Goal: Task Accomplishment & Management: Manage account settings

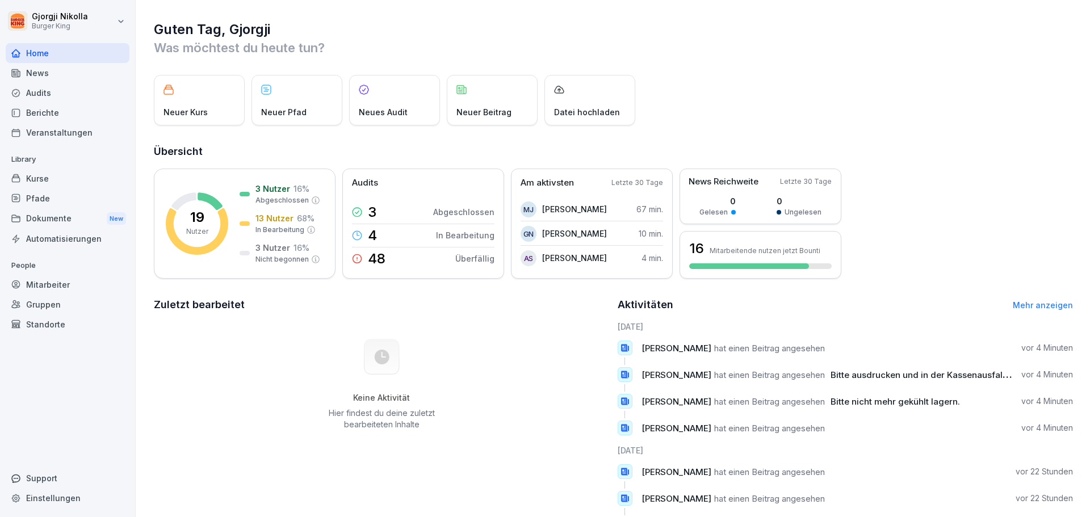
click at [64, 282] on div "Mitarbeiter" at bounding box center [68, 285] width 124 height 20
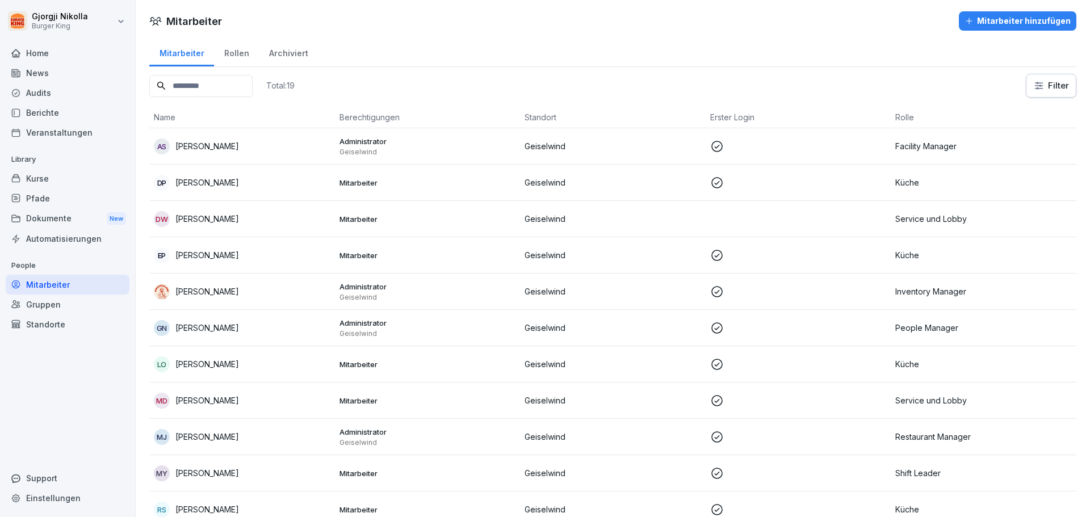
click at [57, 307] on div "Gruppen" at bounding box center [68, 305] width 124 height 20
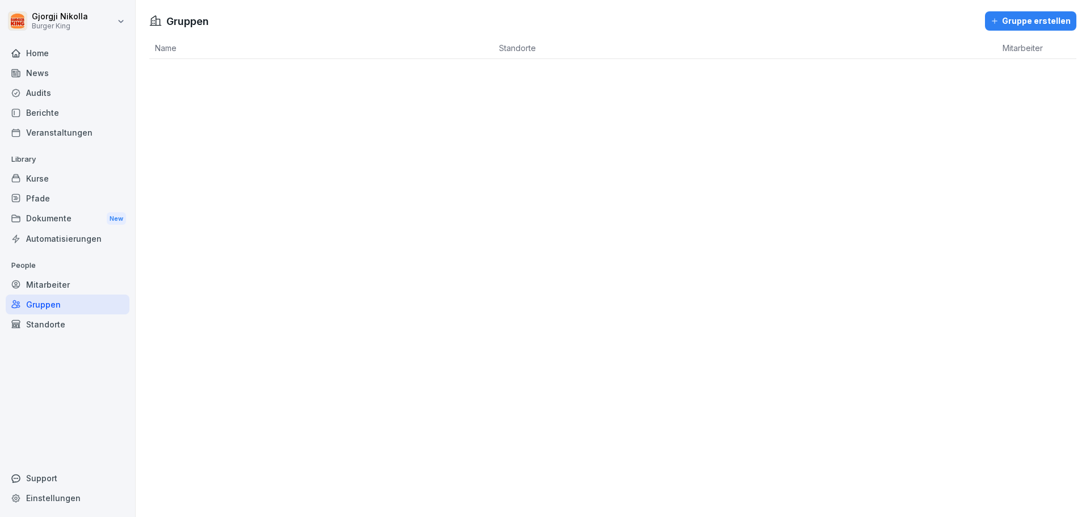
click at [57, 325] on div "Standorte" at bounding box center [68, 325] width 124 height 20
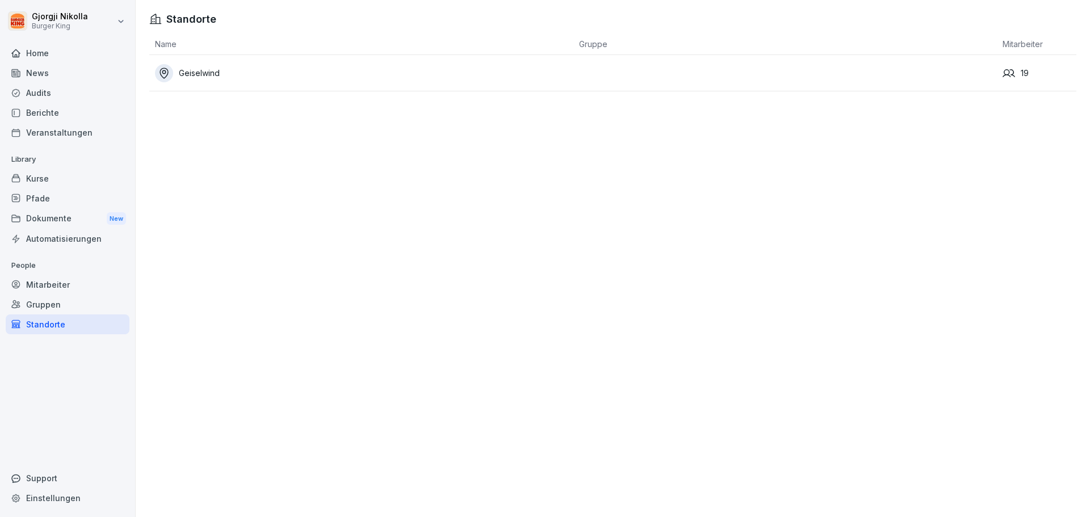
click at [208, 73] on div "Geiselwind" at bounding box center [364, 73] width 418 height 18
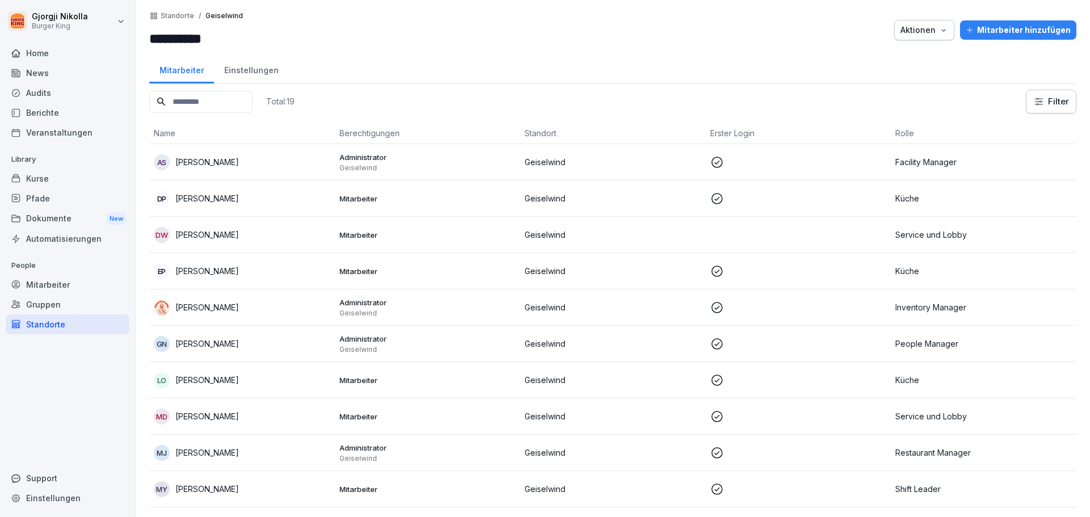
click at [236, 312] on div "[PERSON_NAME]" at bounding box center [242, 308] width 177 height 16
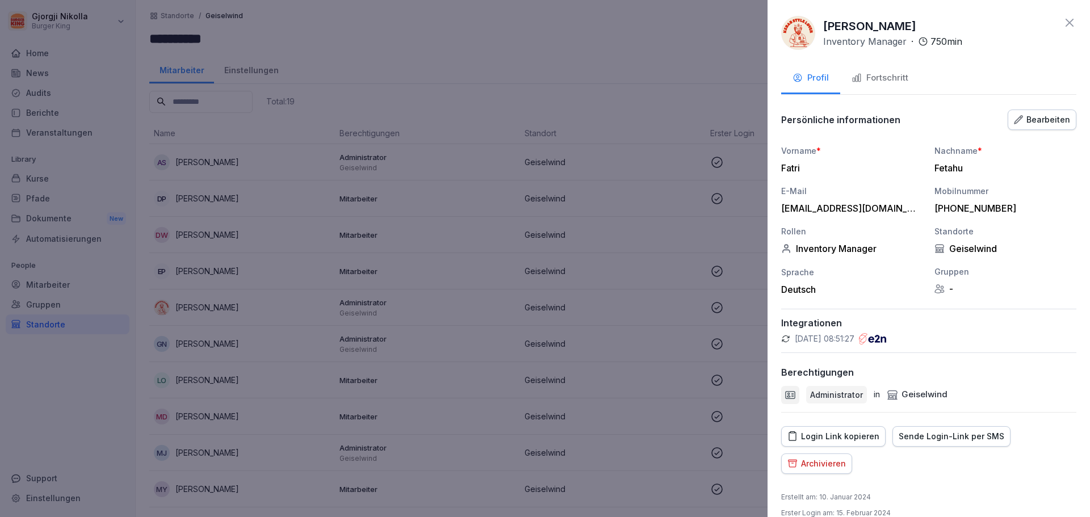
click at [844, 391] on p "Administrator" at bounding box center [836, 395] width 53 height 12
click at [781, 393] on div at bounding box center [790, 395] width 18 height 18
click at [1034, 125] on div "Bearbeiten" at bounding box center [1042, 120] width 56 height 12
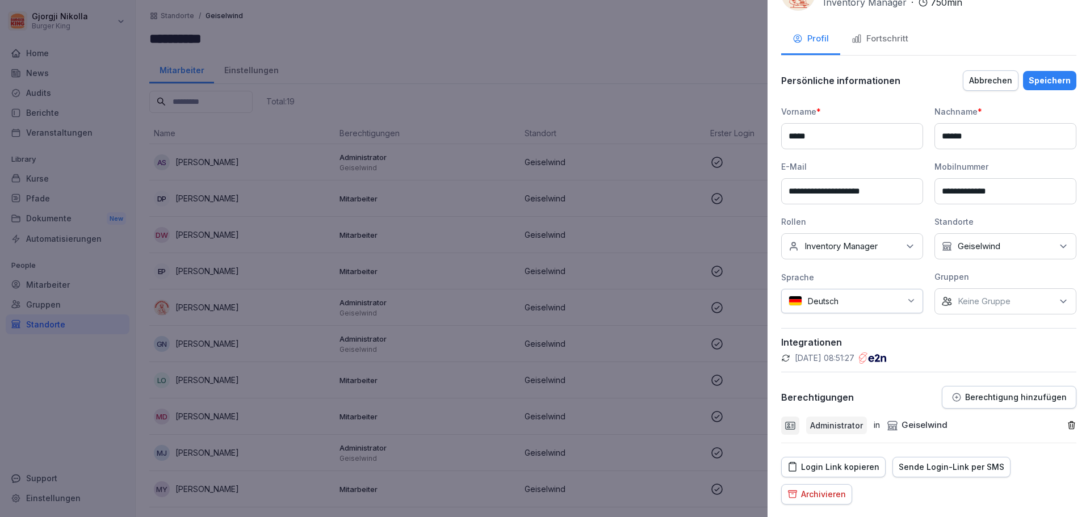
scroll to position [57, 0]
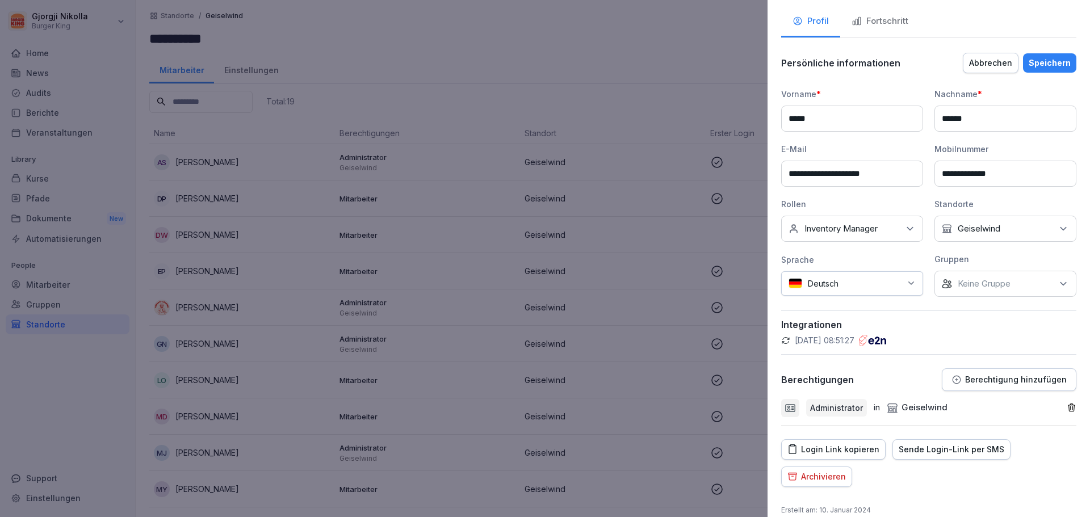
click at [832, 405] on p "Administrator" at bounding box center [836, 408] width 53 height 12
click at [955, 381] on icon "button" at bounding box center [957, 380] width 10 height 10
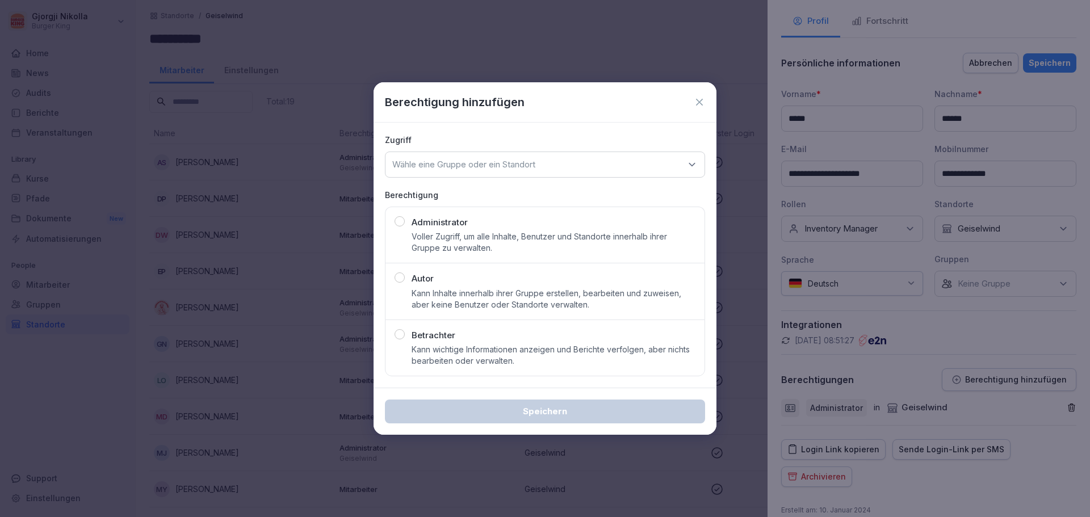
click at [601, 174] on div "Wähle eine Gruppe oder ein Standort" at bounding box center [545, 165] width 320 height 26
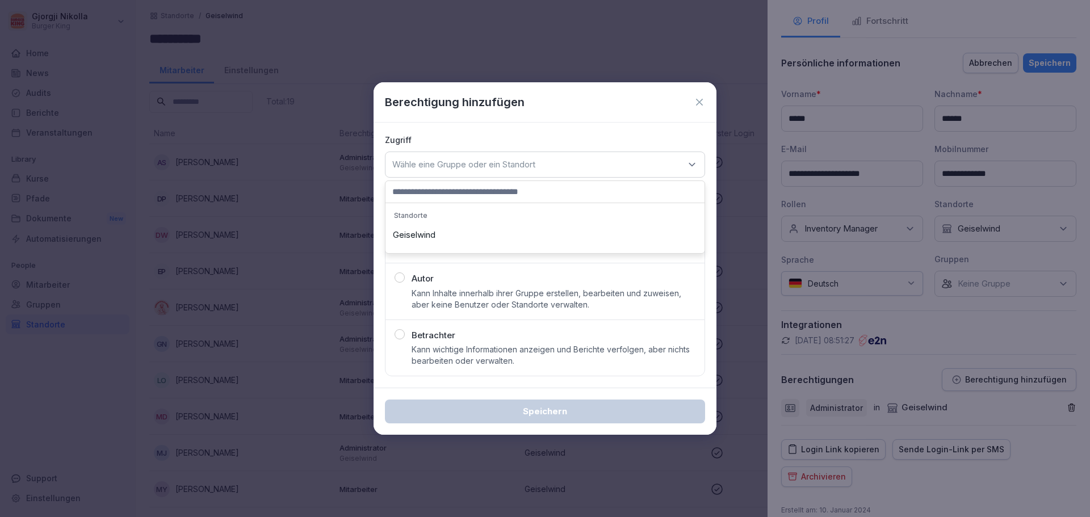
click at [604, 164] on div "Wähle eine Gruppe oder ein Standort" at bounding box center [545, 165] width 320 height 26
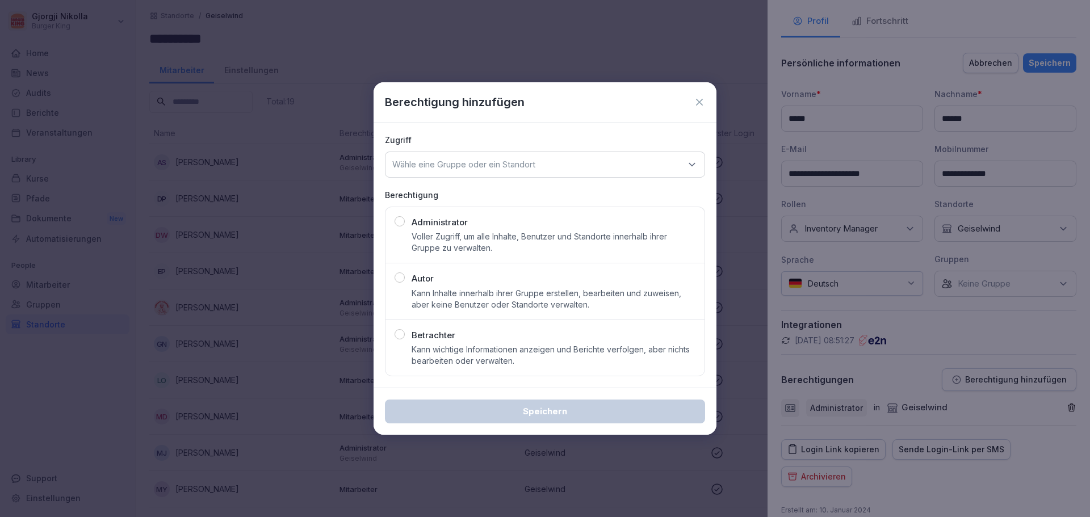
click at [675, 130] on div "Zugriff Wähle eine Gruppe oder ein Standort Berechtigung Administrator Voller Z…" at bounding box center [545, 256] width 343 height 266
click at [581, 134] on p "Zugriff" at bounding box center [545, 140] width 320 height 12
click at [693, 94] on div "Berechtigung hinzufügen" at bounding box center [545, 102] width 320 height 17
click at [696, 97] on icon at bounding box center [699, 102] width 11 height 11
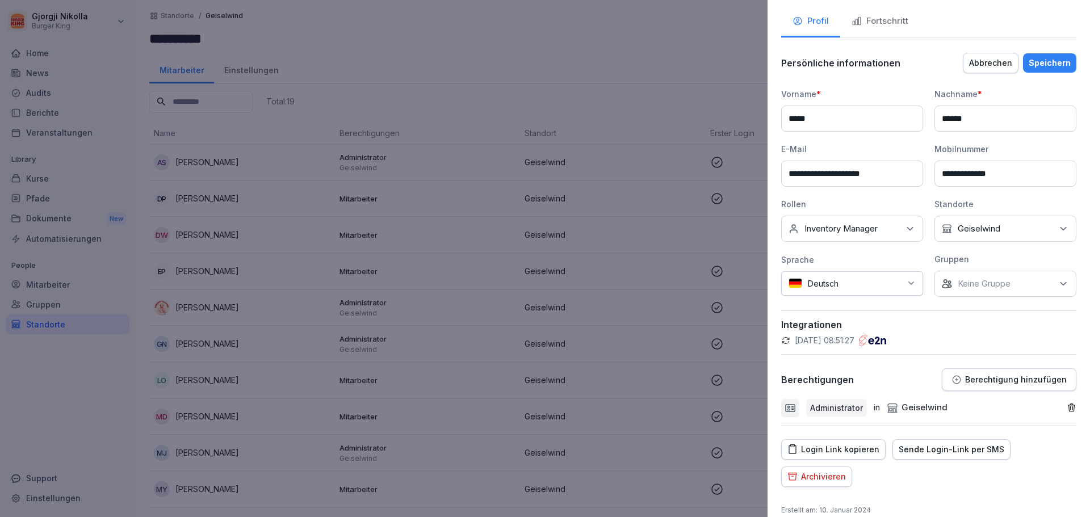
click at [696, 97] on div at bounding box center [545, 258] width 1090 height 517
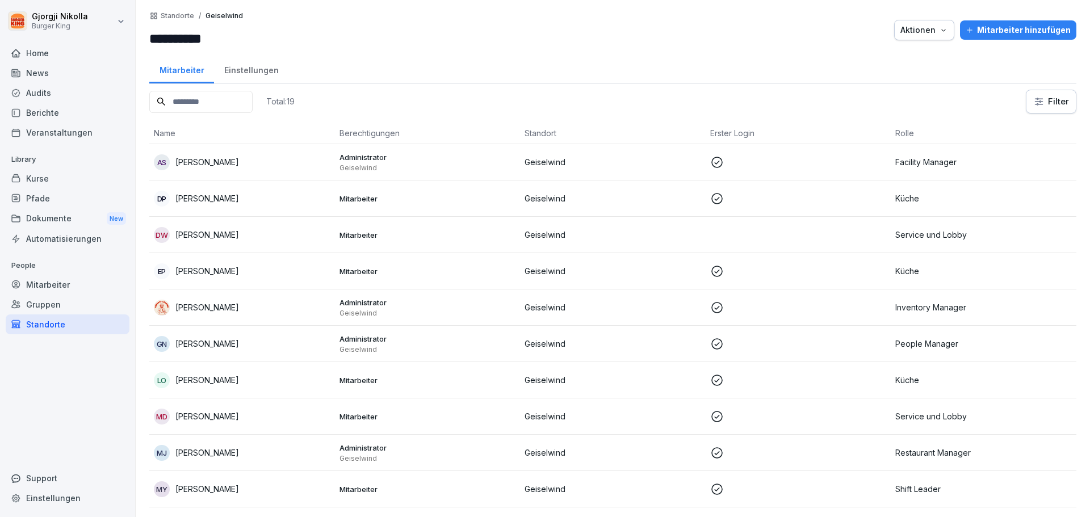
click at [99, 53] on div "Home" at bounding box center [68, 53] width 124 height 20
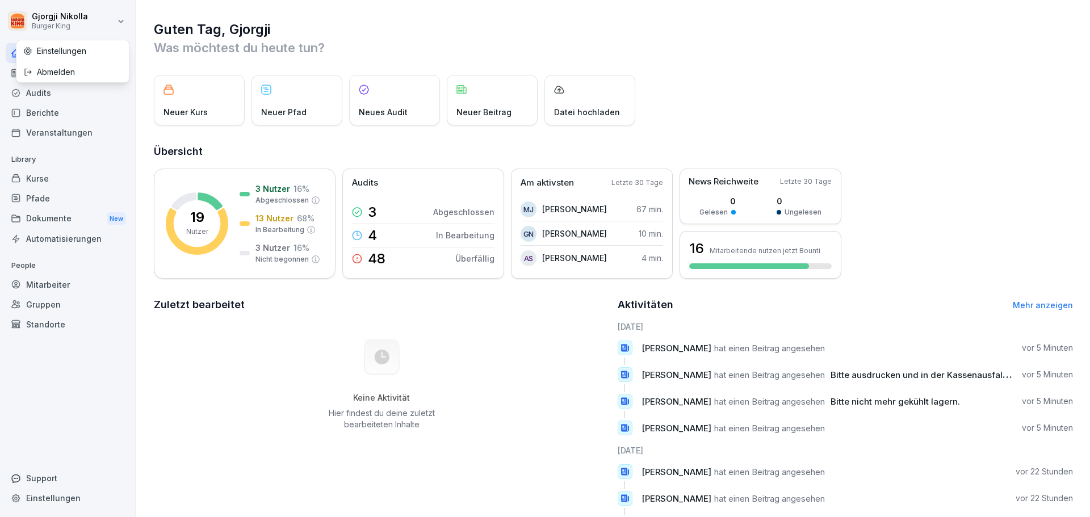
click at [86, 10] on html "[PERSON_NAME] King Home News Audits Berichte Veranstaltungen Library Kurse Pfad…" at bounding box center [545, 258] width 1090 height 517
click at [89, 72] on div "Abmelden" at bounding box center [72, 71] width 112 height 21
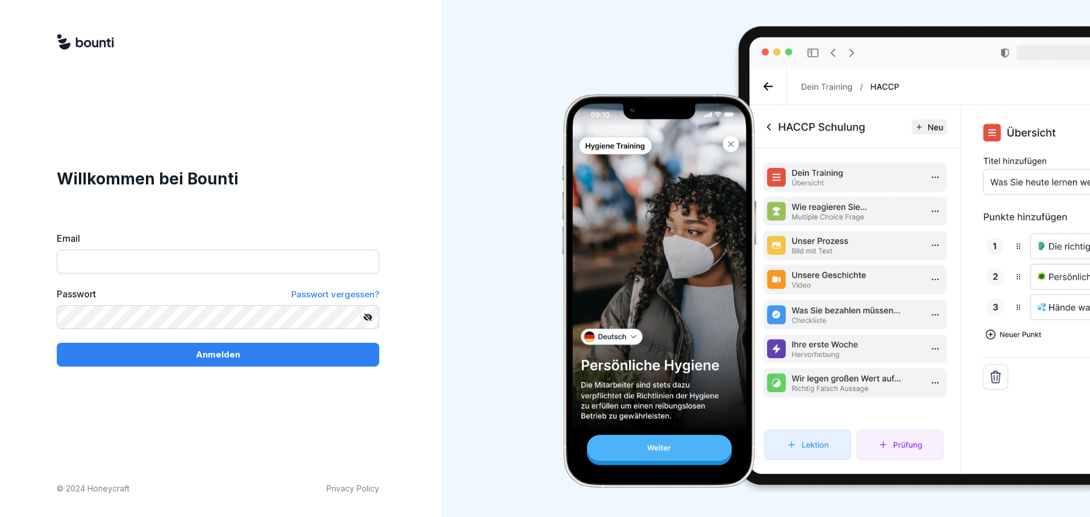
type input "**********"
